Goal: Check status: Check status

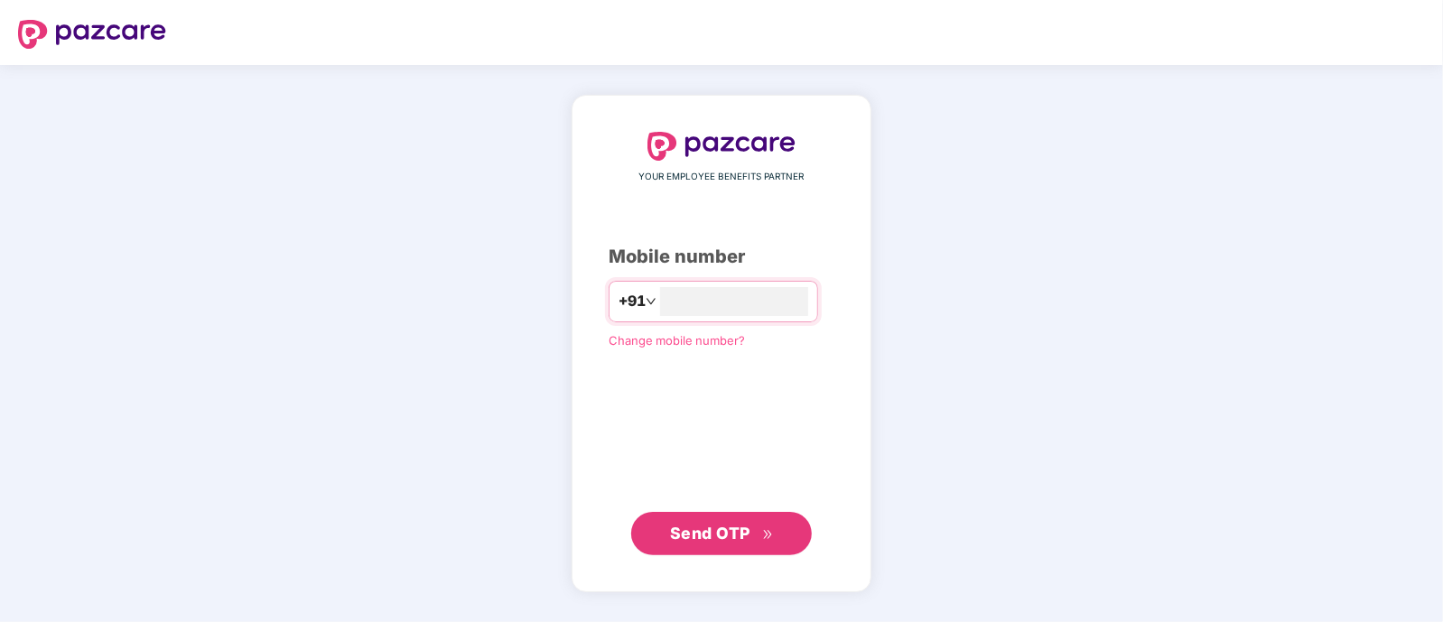
type input "**********"
click at [704, 524] on span "Send OTP" at bounding box center [710, 533] width 80 height 19
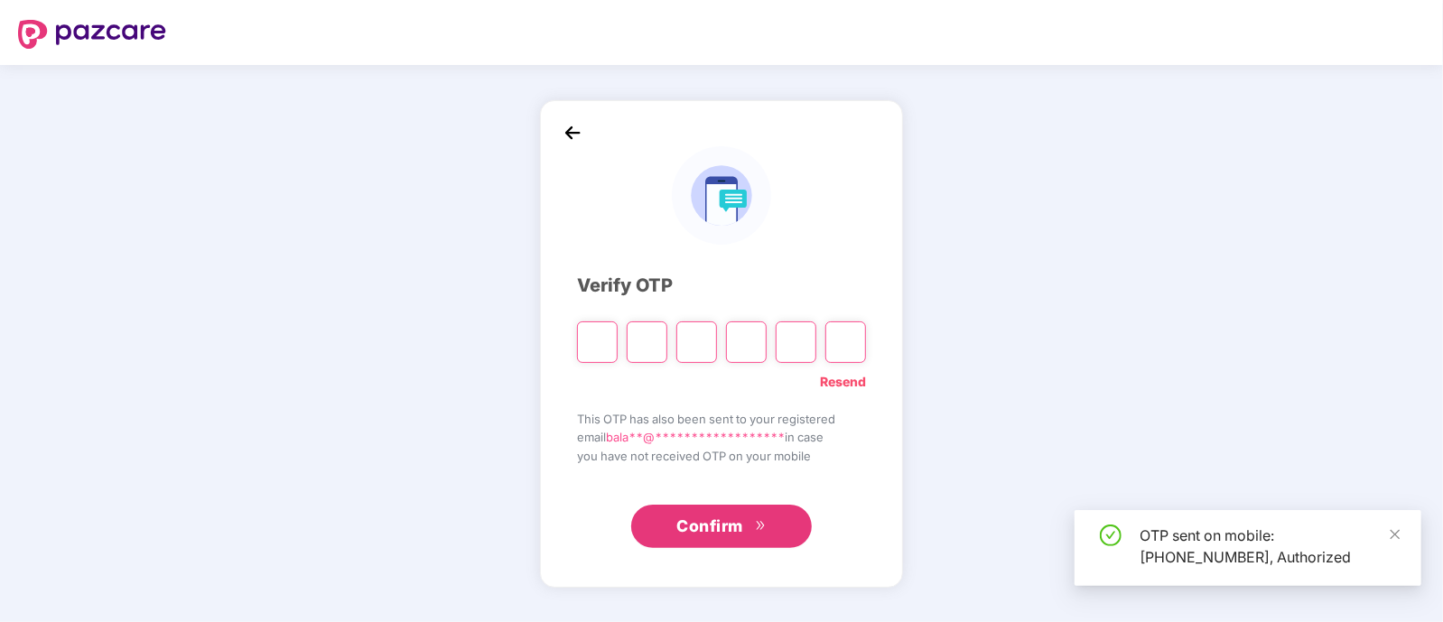
click at [593, 340] on input "Please enter verification code. Digit 1" at bounding box center [597, 342] width 41 height 42
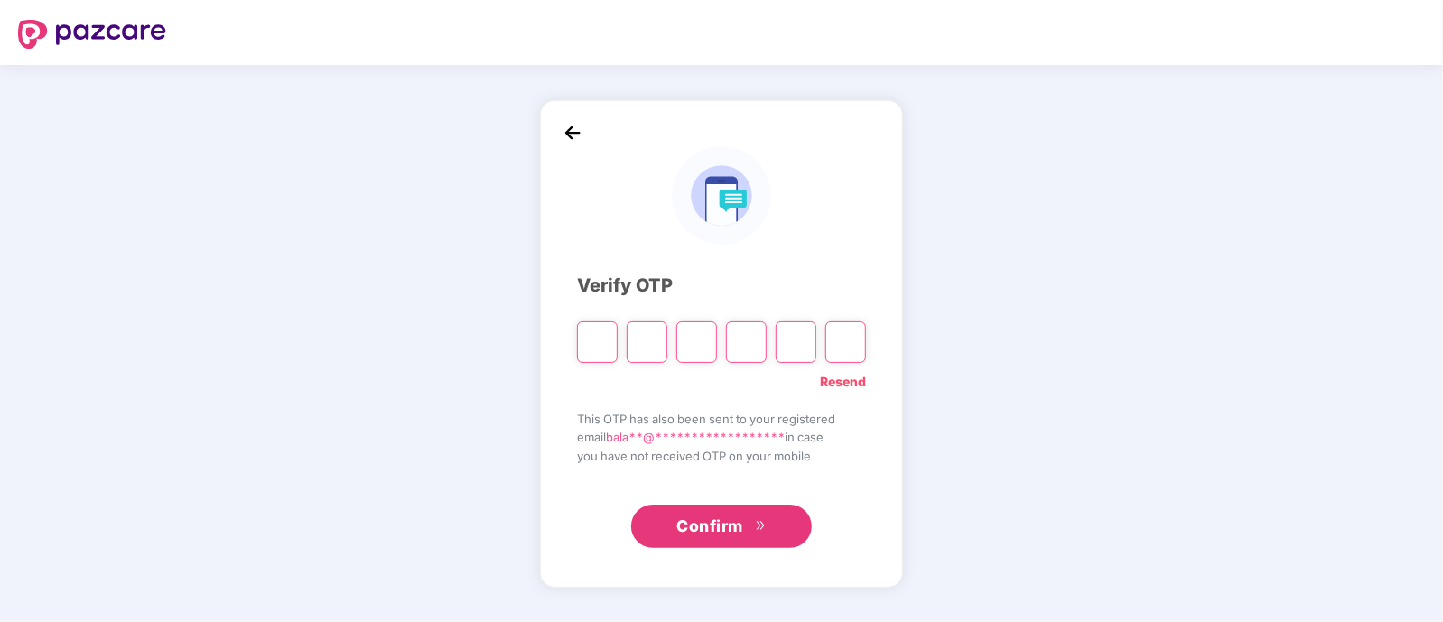
type input "*"
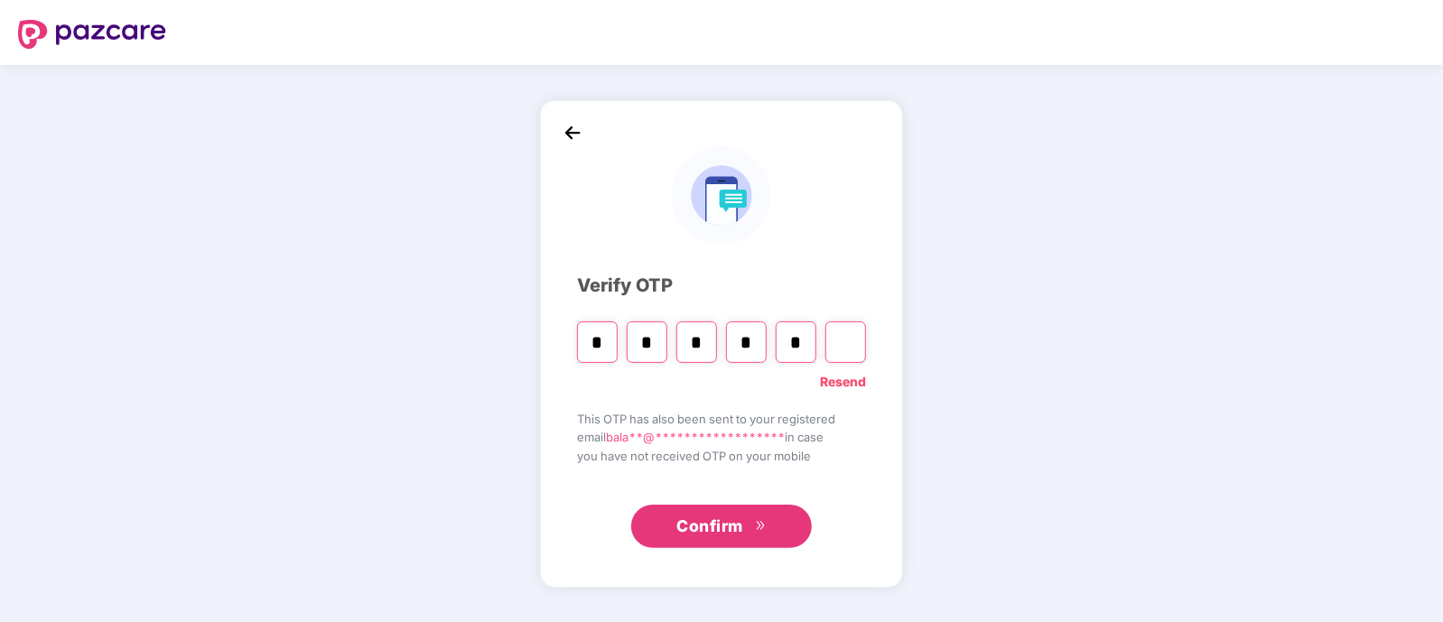
type input "*"
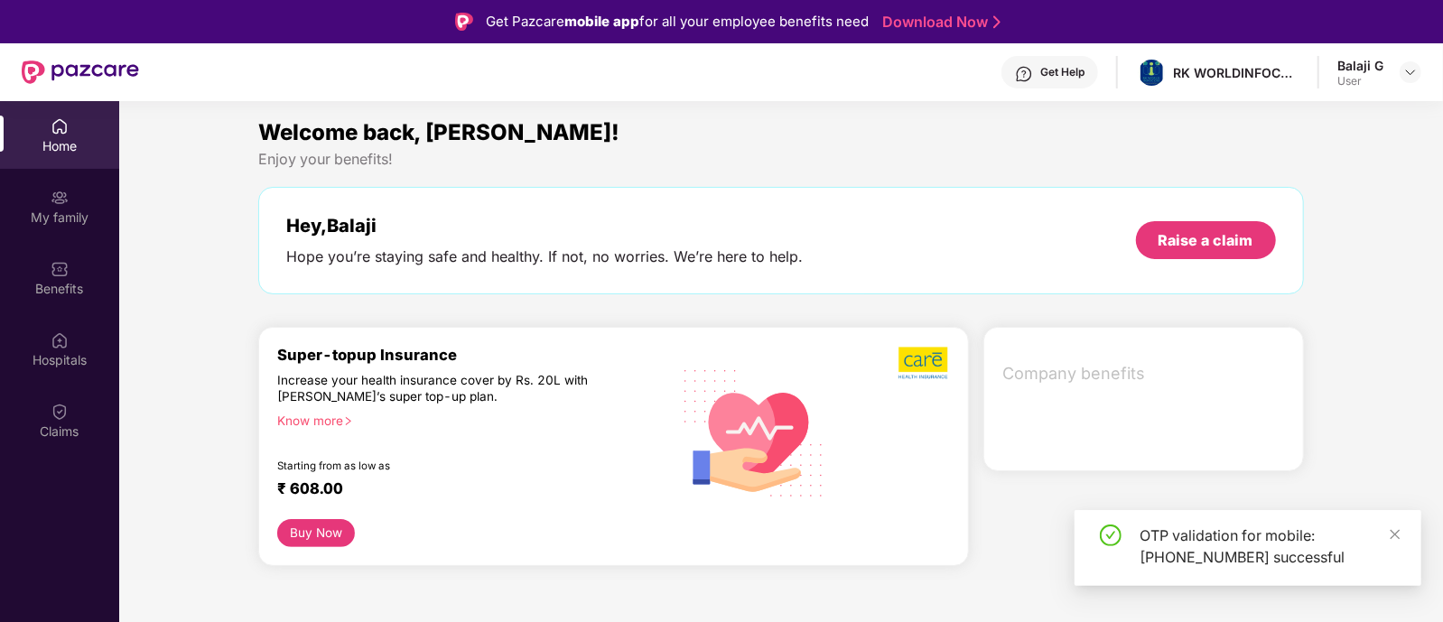
scroll to position [100, 0]
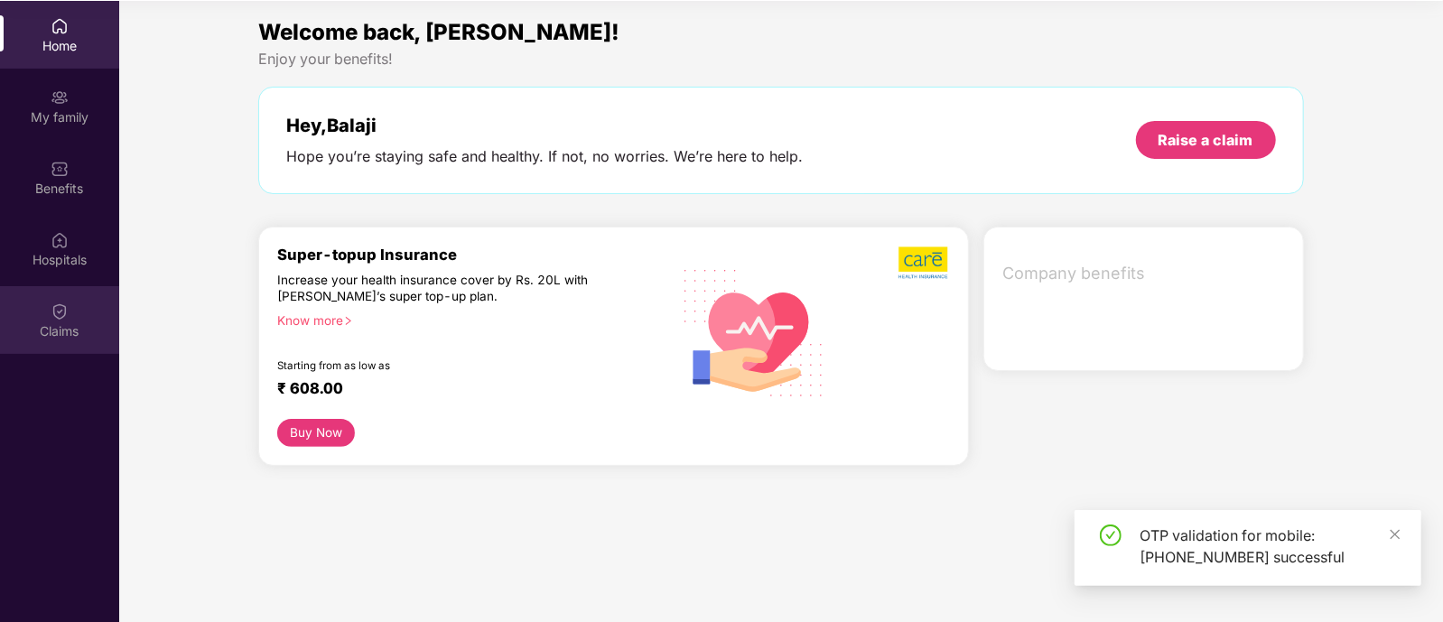
click at [63, 309] on img at bounding box center [60, 311] width 18 height 18
